Goal: Check status: Check status

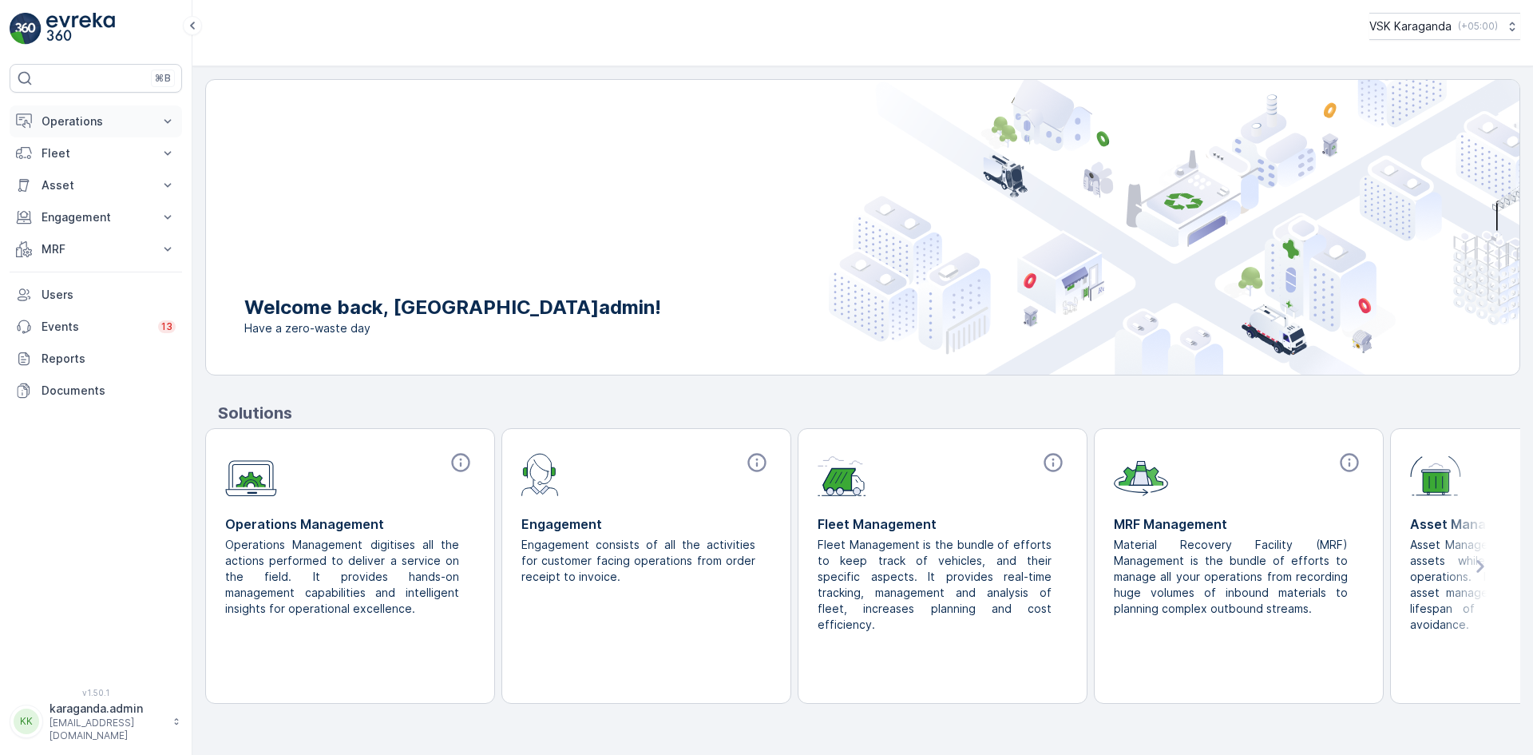
click at [72, 125] on p "Operations" at bounding box center [96, 121] width 109 height 16
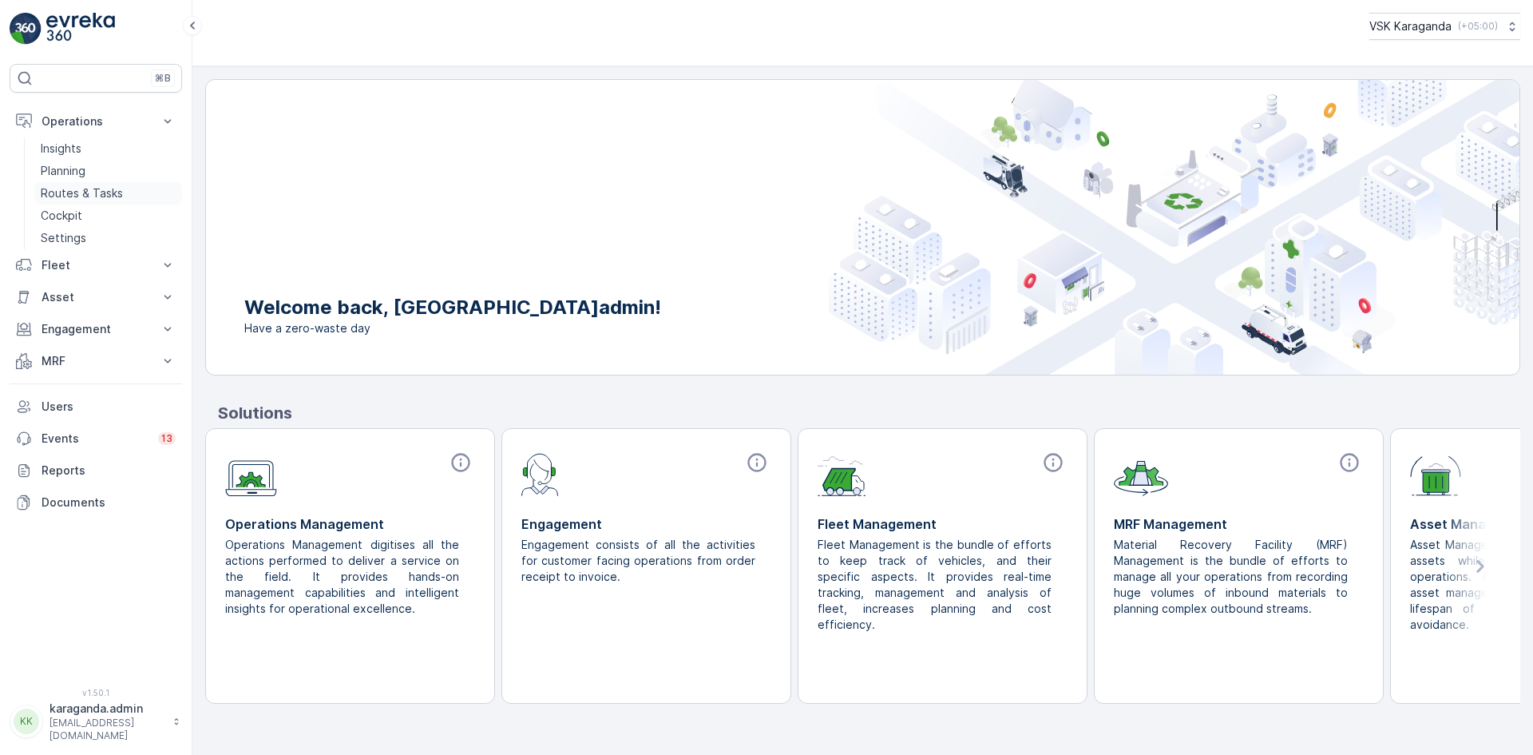
click at [69, 196] on p "Routes & Tasks" at bounding box center [82, 193] width 82 height 16
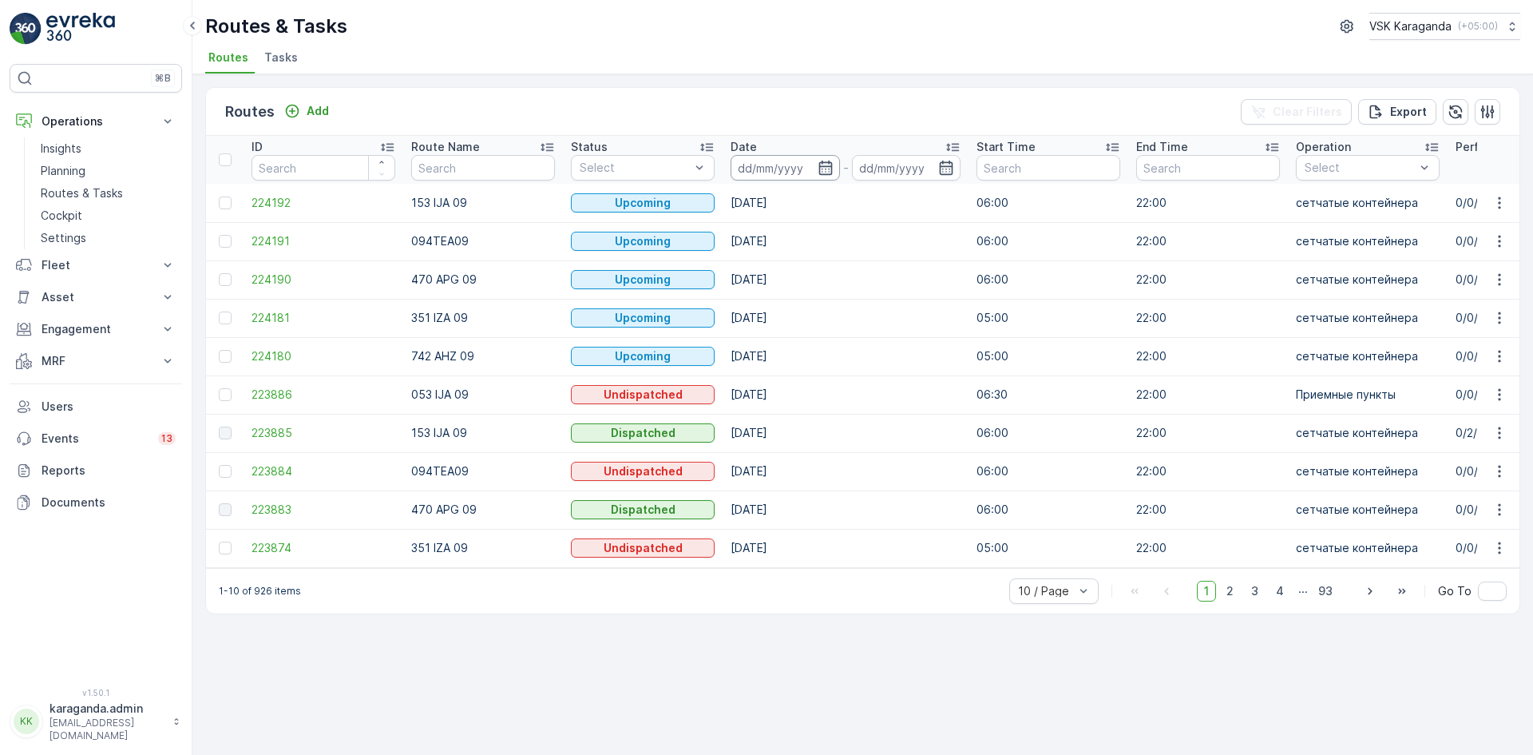
click at [815, 172] on input at bounding box center [785, 168] width 109 height 26
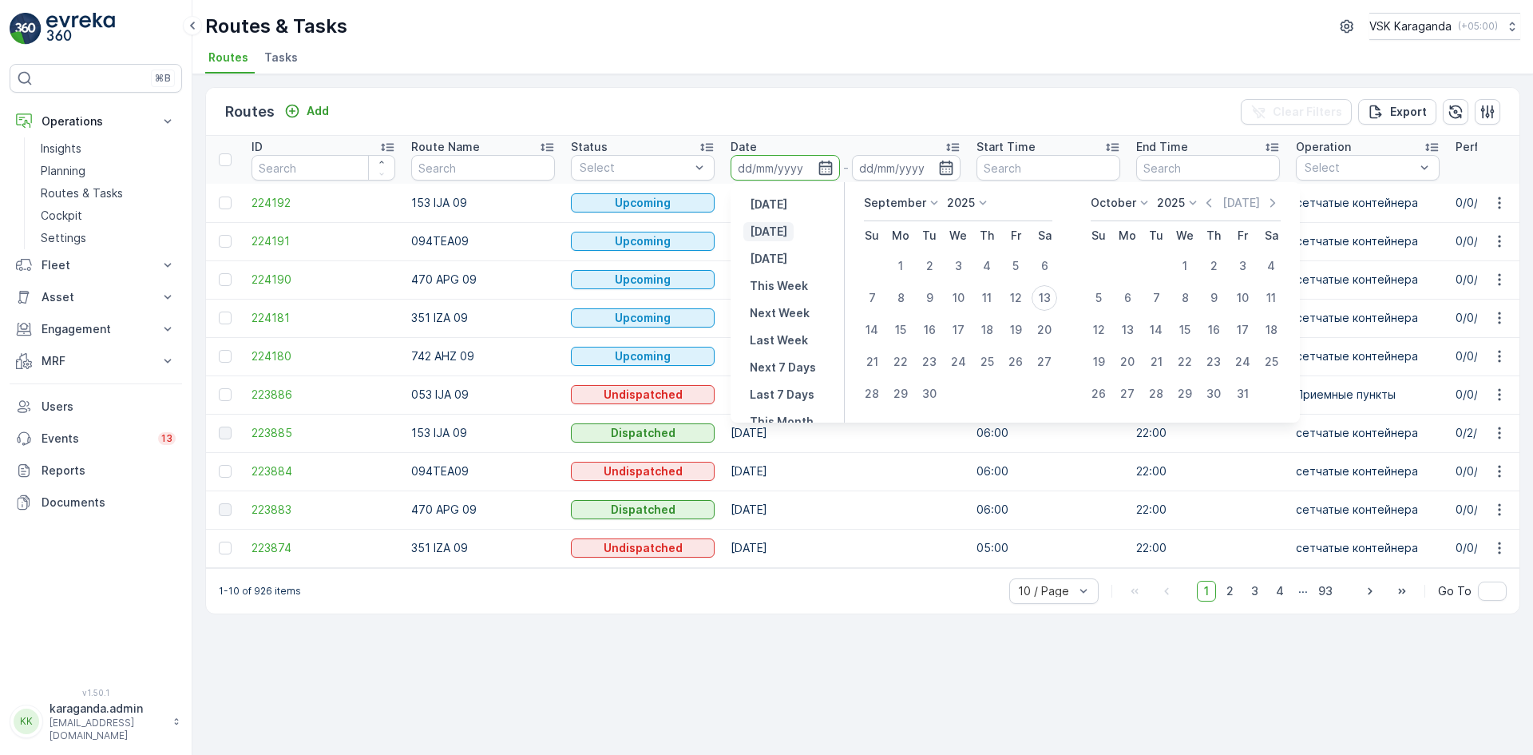
click at [770, 239] on p "[DATE]" at bounding box center [769, 232] width 38 height 16
type input "[DATE]"
